Goal: Task Accomplishment & Management: Manage account settings

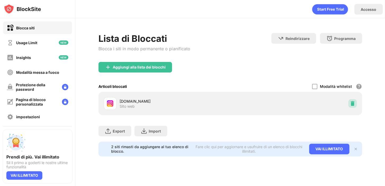
click at [352, 102] on img at bounding box center [352, 103] width 5 height 5
